Goal: Task Accomplishment & Management: Manage account settings

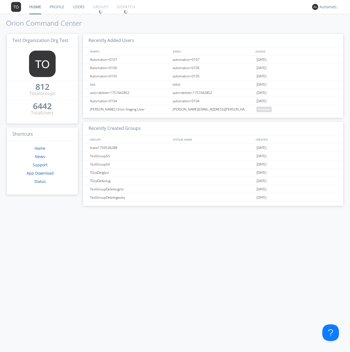
click at [100, 7] on link "Groups" at bounding box center [101, 7] width 24 height 14
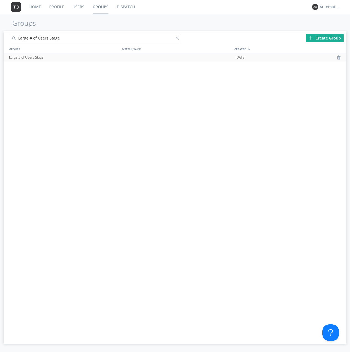
type input "Large # of Users Stage"
click at [64, 57] on div "Large # of Users Stage" at bounding box center [64, 57] width 112 height 8
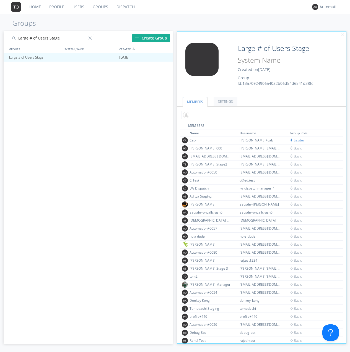
click at [260, 115] on input "text" at bounding box center [261, 115] width 161 height 8
type input "automation+0102"
